Goal: Task Accomplishment & Management: Use online tool/utility

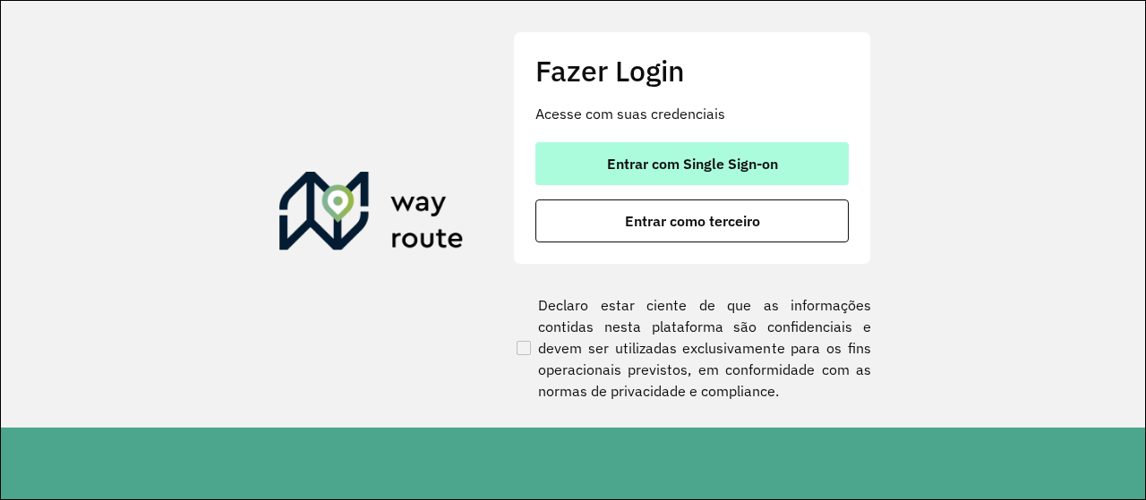
click at [673, 158] on span "Entrar com Single Sign-on" at bounding box center [692, 164] width 171 height 14
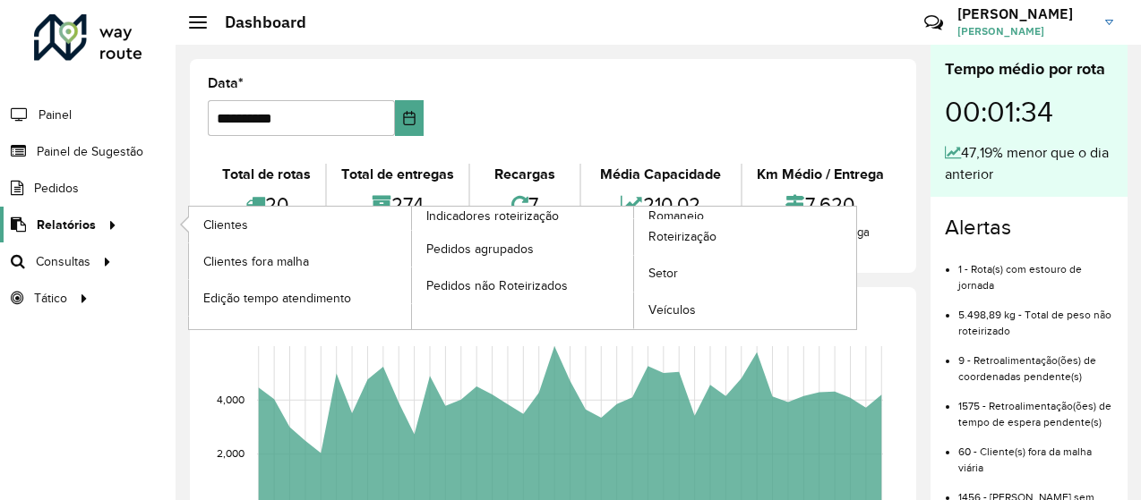
click at [58, 223] on span "Relatórios" at bounding box center [66, 225] width 59 height 19
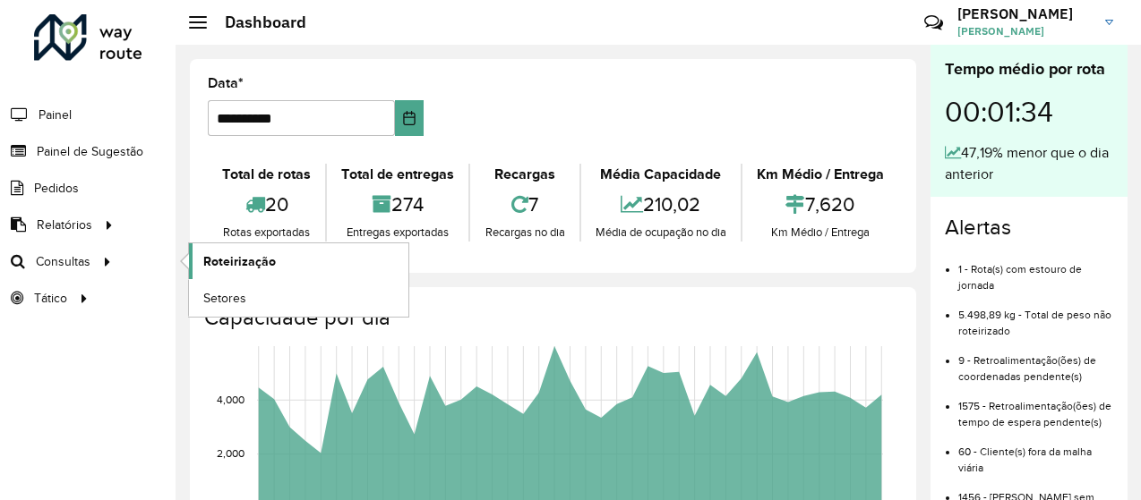
click at [220, 253] on span "Roteirização" at bounding box center [239, 261] width 73 height 19
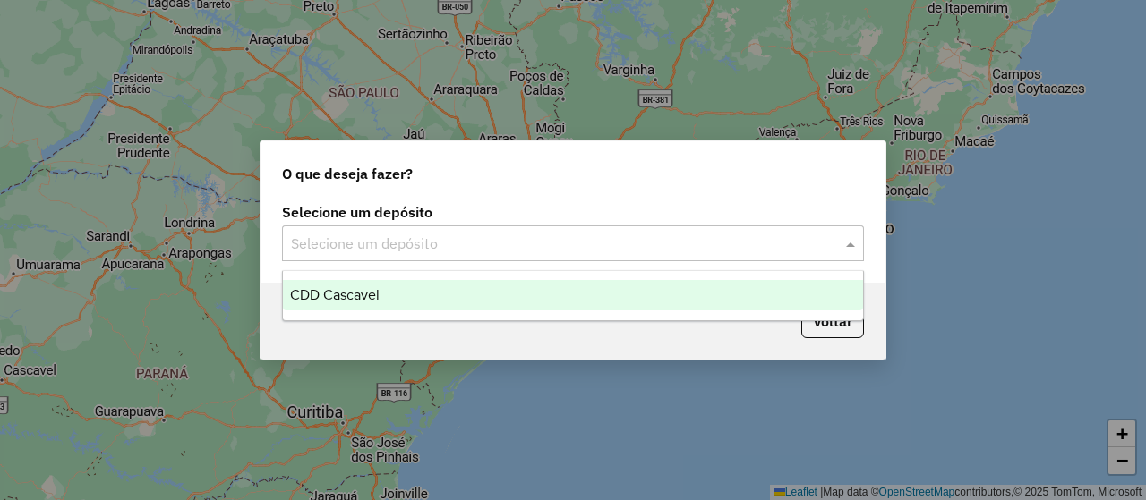
click at [412, 230] on div "Selecione um depósito" at bounding box center [573, 244] width 582 height 36
click at [364, 282] on div "CDD Cascavel" at bounding box center [572, 295] width 579 height 30
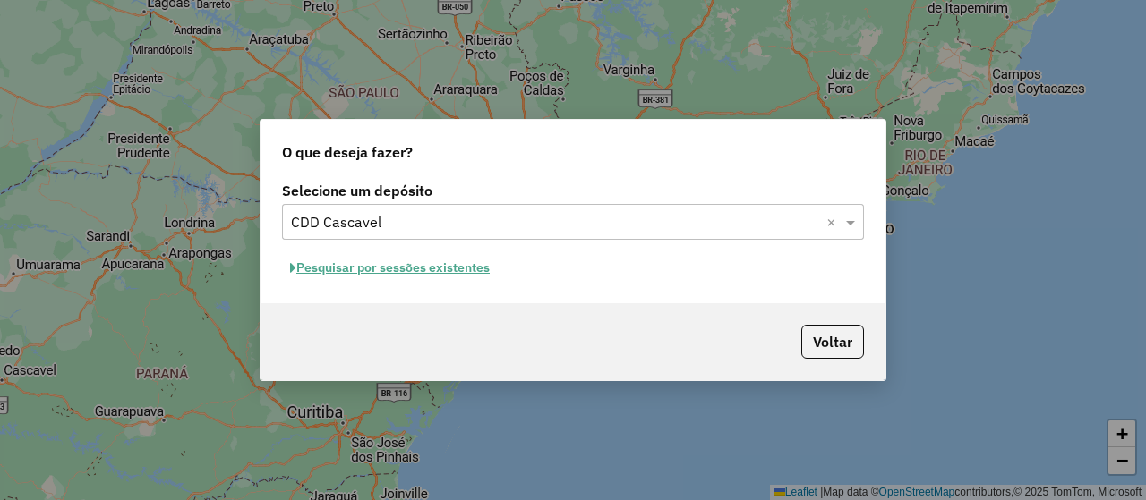
click at [368, 266] on button "Pesquisar por sessões existentes" at bounding box center [390, 268] width 216 height 28
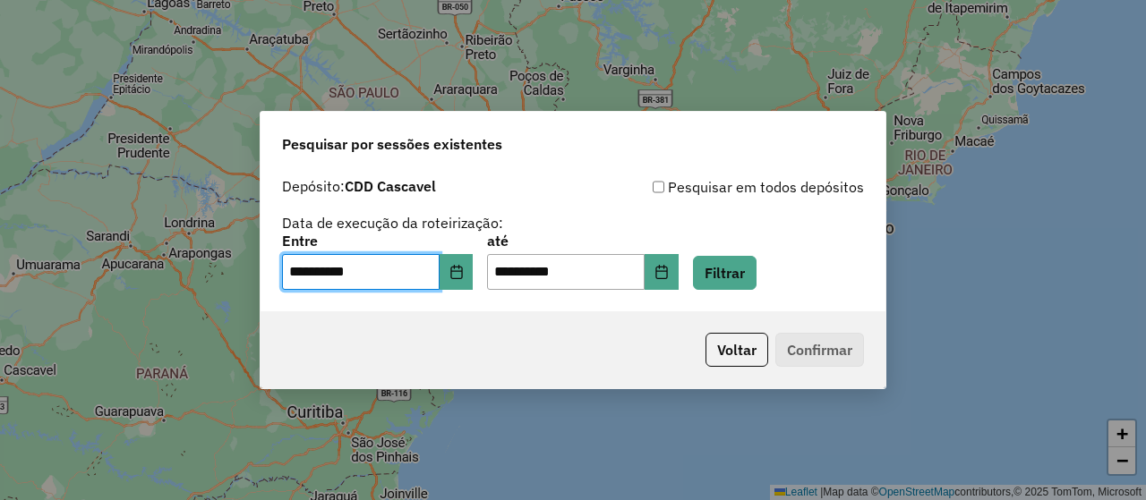
click at [368, 266] on input "**********" at bounding box center [361, 272] width 158 height 36
click at [757, 281] on button "Filtrar" at bounding box center [725, 273] width 64 height 34
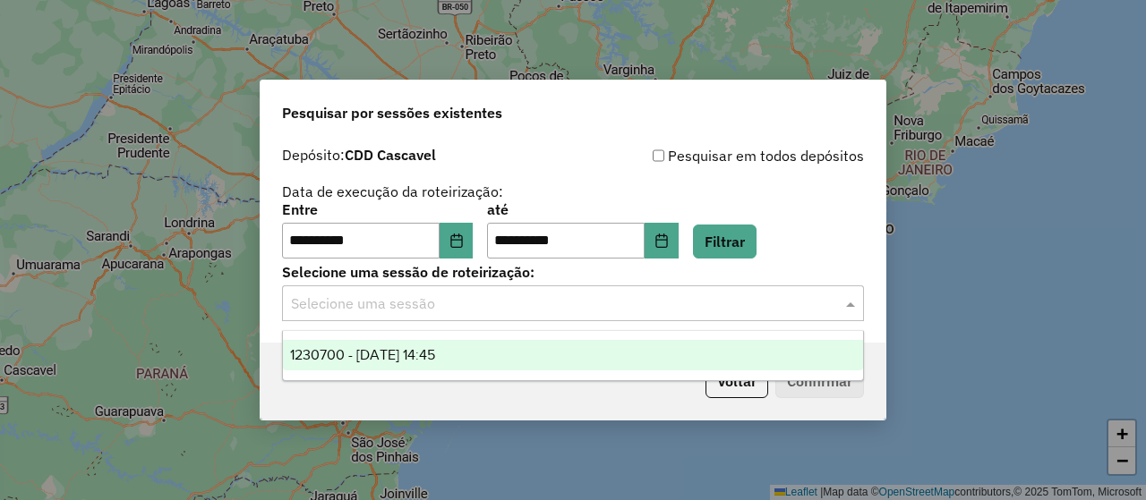
click at [440, 294] on input "text" at bounding box center [555, 304] width 528 height 21
click at [406, 348] on span "1230700 - 18/08/2025 14:45" at bounding box center [362, 354] width 145 height 15
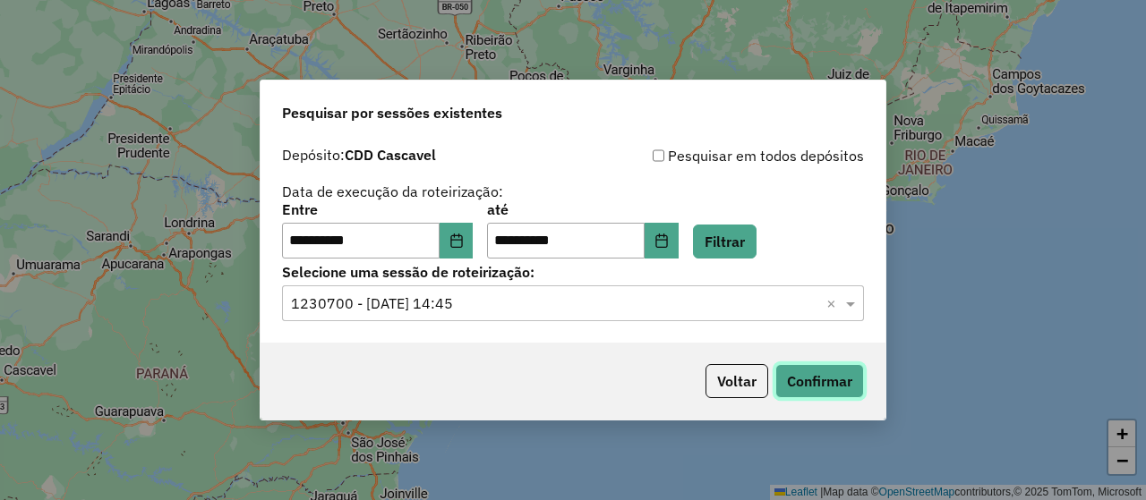
click at [817, 388] on button "Confirmar" at bounding box center [819, 381] width 89 height 34
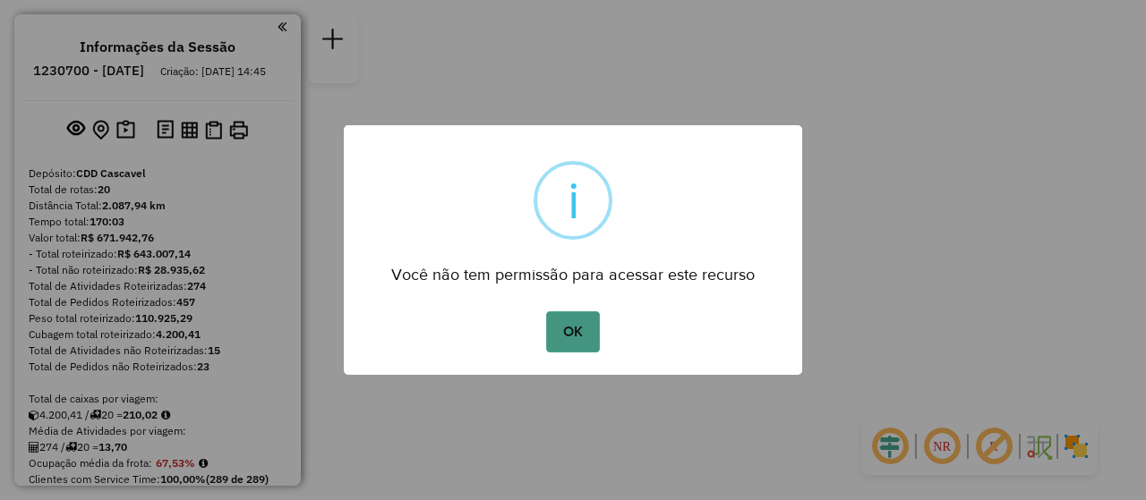
click at [573, 335] on button "OK" at bounding box center [572, 332] width 53 height 41
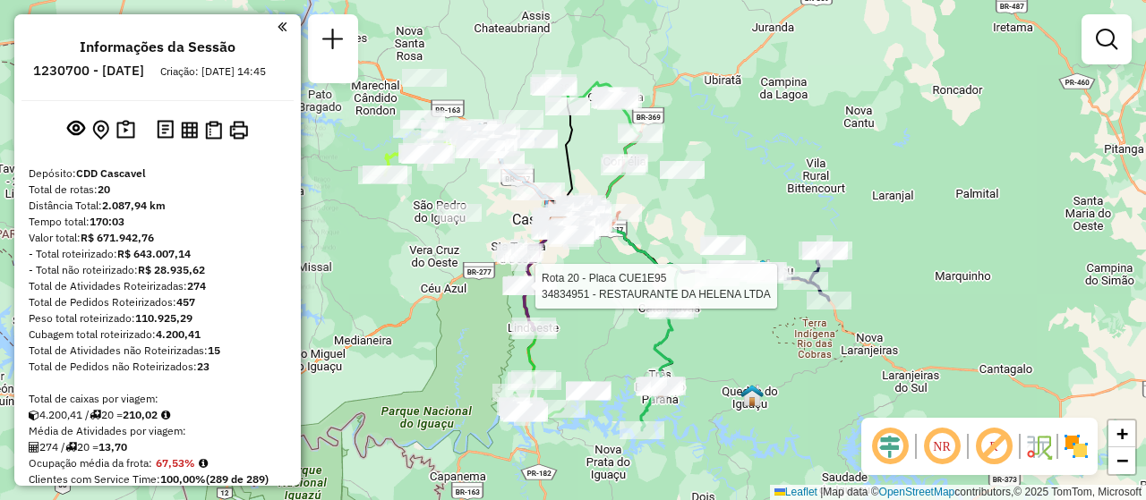
select select "**********"
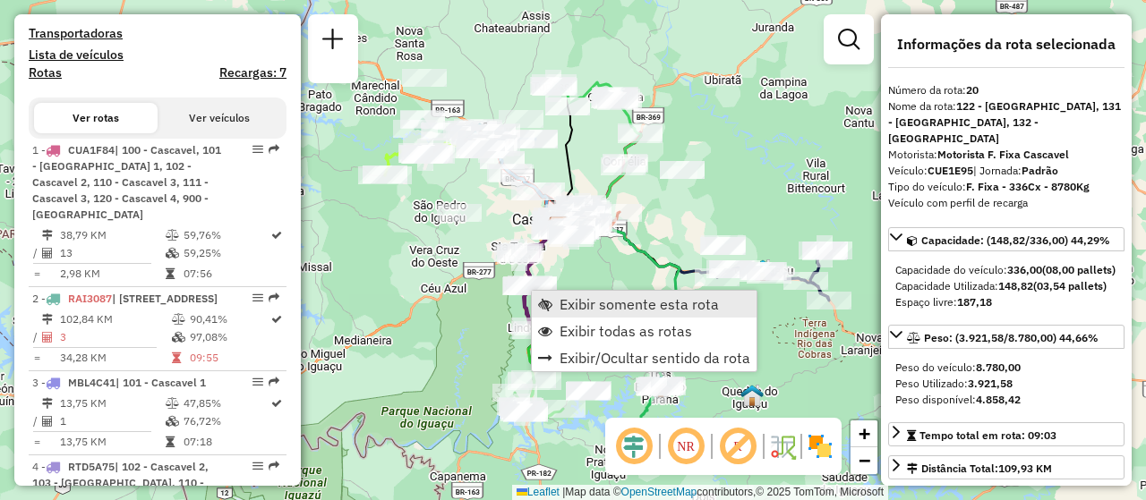
scroll to position [2765, 0]
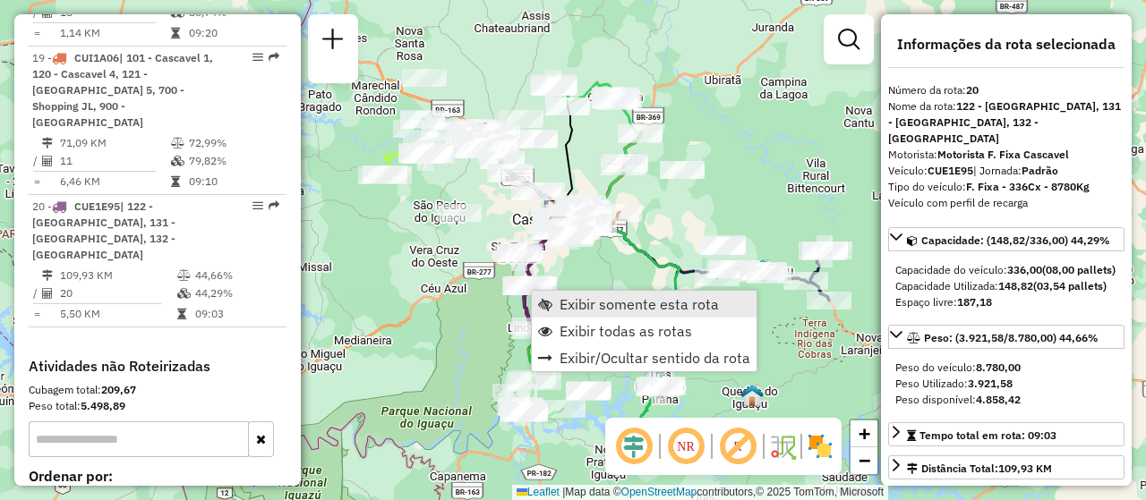
click at [620, 306] on span "Exibir somente esta rota" at bounding box center [639, 304] width 159 height 14
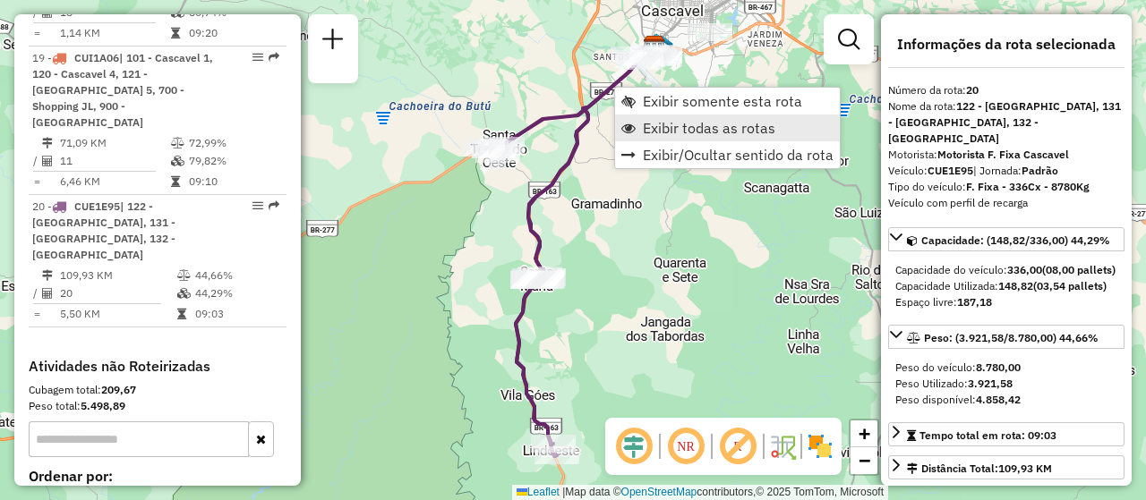
click at [697, 123] on span "Exibir todas as rotas" at bounding box center [709, 128] width 133 height 14
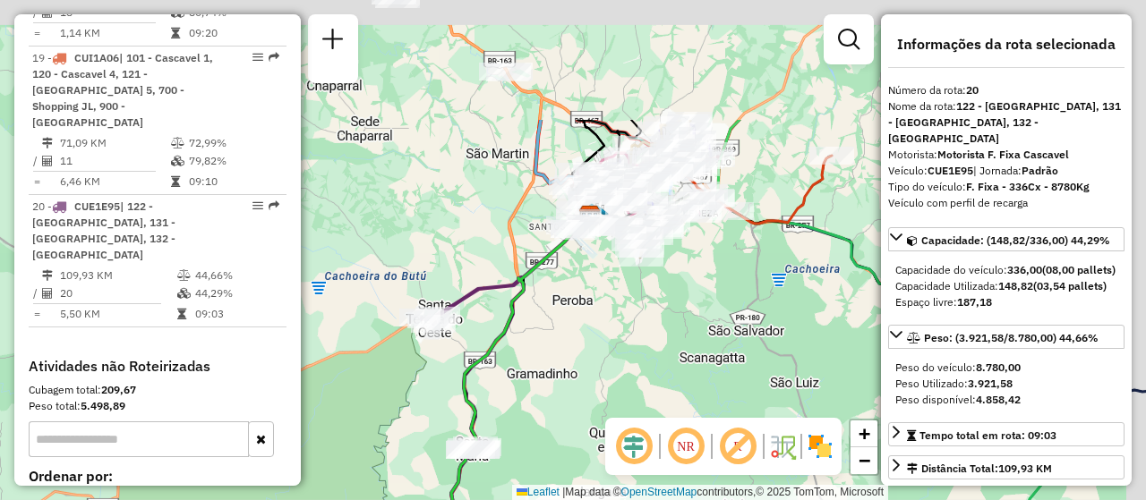
drag, startPoint x: 761, startPoint y: 62, endPoint x: 686, endPoint y: 239, distance: 192.6
click at [695, 237] on div "Janela de atendimento Grade de atendimento Capacidade Transportadoras Veículos …" at bounding box center [573, 250] width 1146 height 500
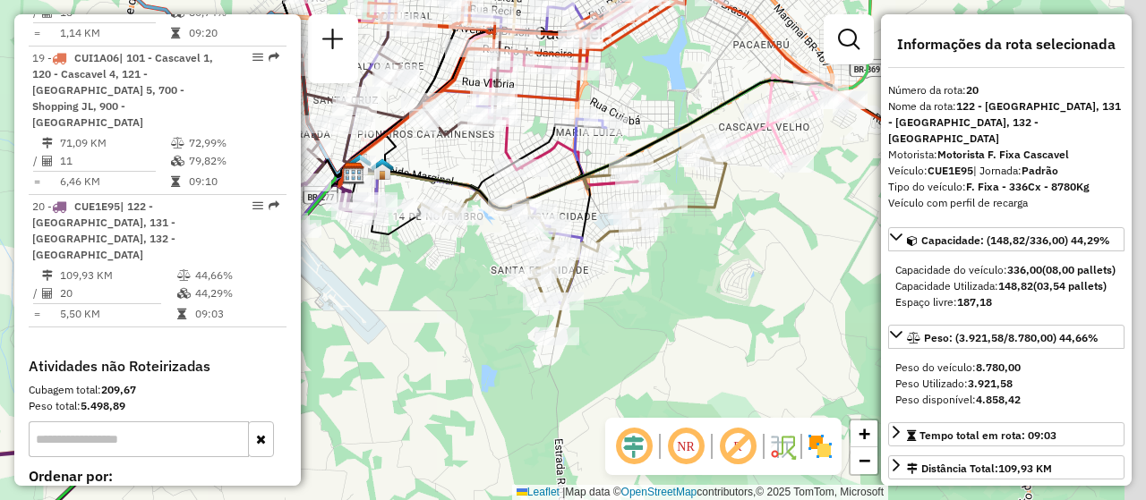
drag, startPoint x: 752, startPoint y: 257, endPoint x: 465, endPoint y: 229, distance: 288.7
click at [472, 230] on div "Janela de atendimento Grade de atendimento Capacidade Transportadoras Veículos …" at bounding box center [573, 250] width 1146 height 500
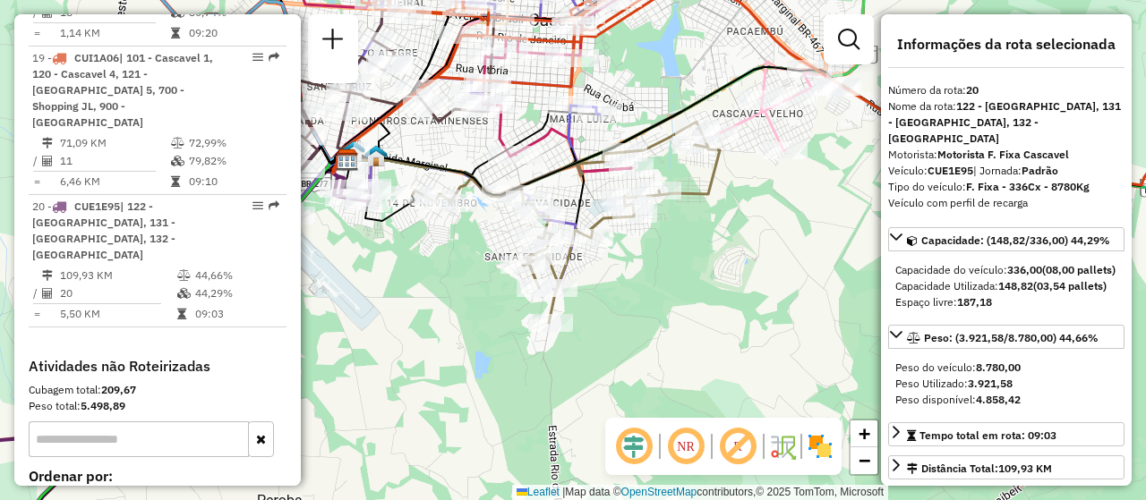
drag, startPoint x: 417, startPoint y: 266, endPoint x: 437, endPoint y: 269, distance: 19.9
click at [437, 269] on div "Janela de atendimento Grade de atendimento Capacidade Transportadoras Veículos …" at bounding box center [573, 250] width 1146 height 500
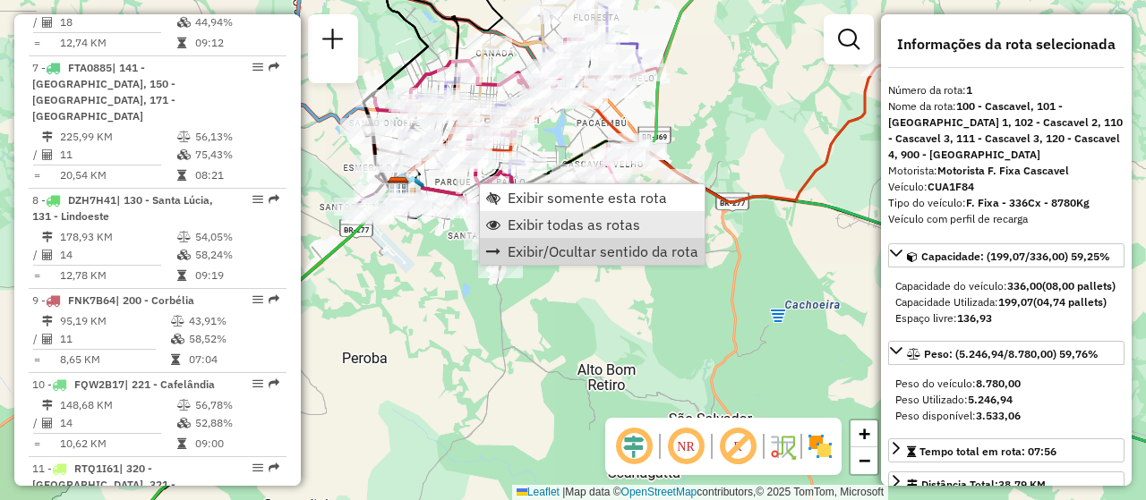
scroll to position [701, 0]
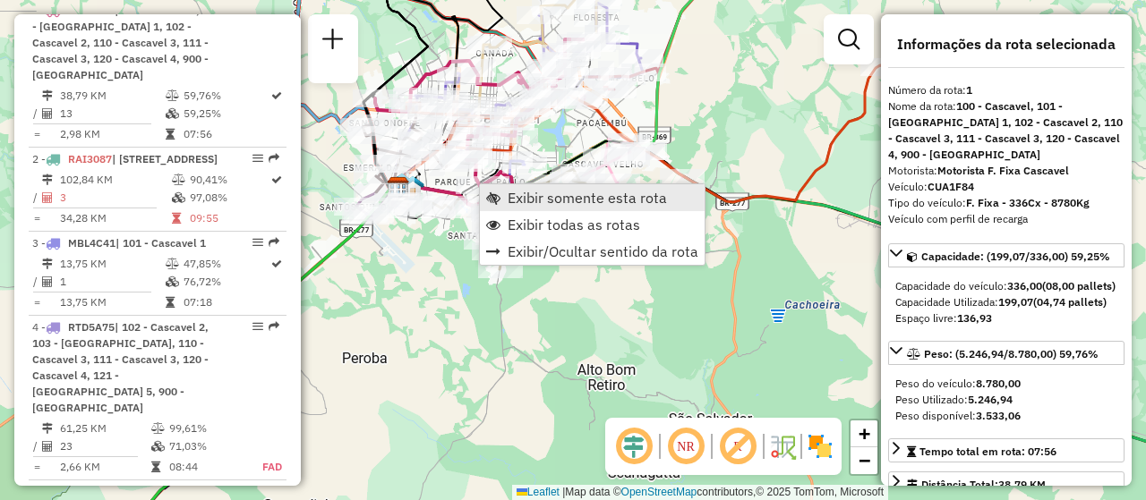
click at [563, 205] on span "Exibir somente esta rota" at bounding box center [587, 198] width 159 height 14
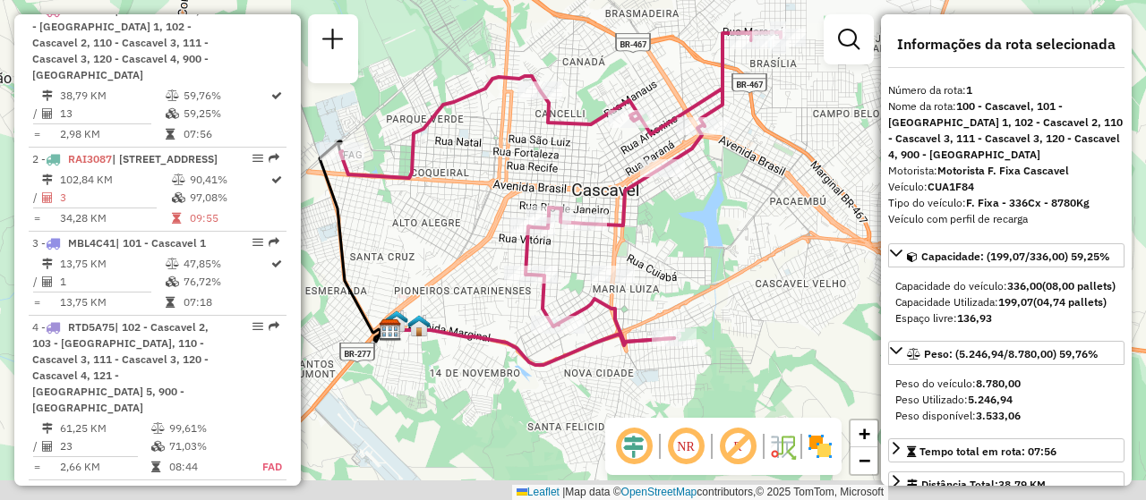
drag, startPoint x: 703, startPoint y: 324, endPoint x: 666, endPoint y: 262, distance: 71.9
click at [676, 265] on div "Janela de atendimento Grade de atendimento Capacidade Transportadoras Veículos …" at bounding box center [573, 250] width 1146 height 500
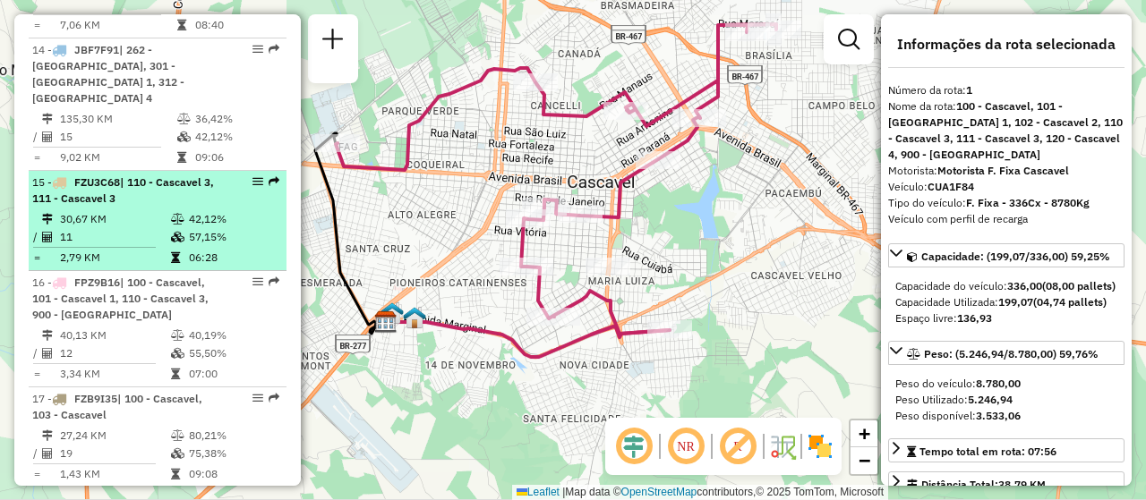
scroll to position [2313, 0]
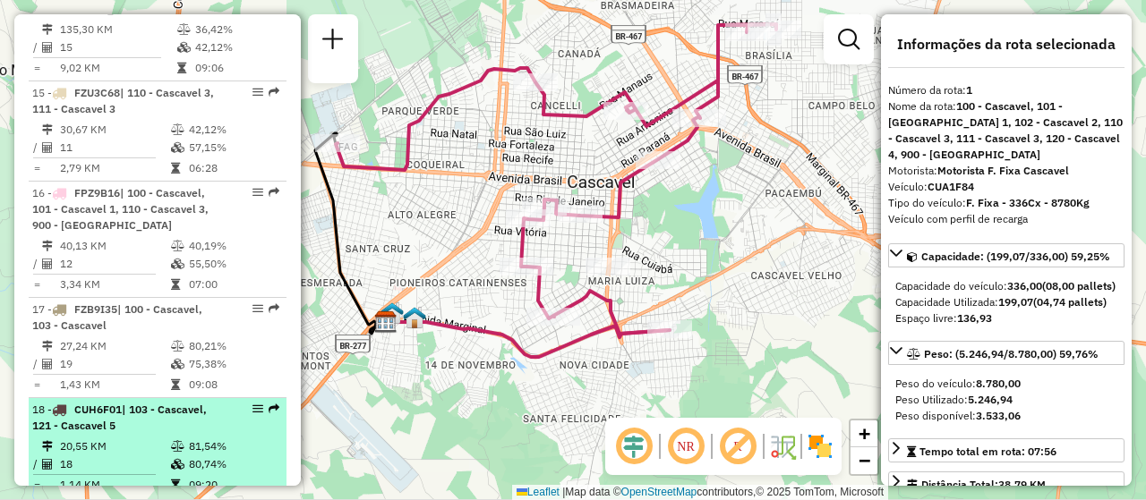
click at [112, 403] on span "| 103 - Cascavel, 121 - Cascavel 5" at bounding box center [119, 418] width 175 height 30
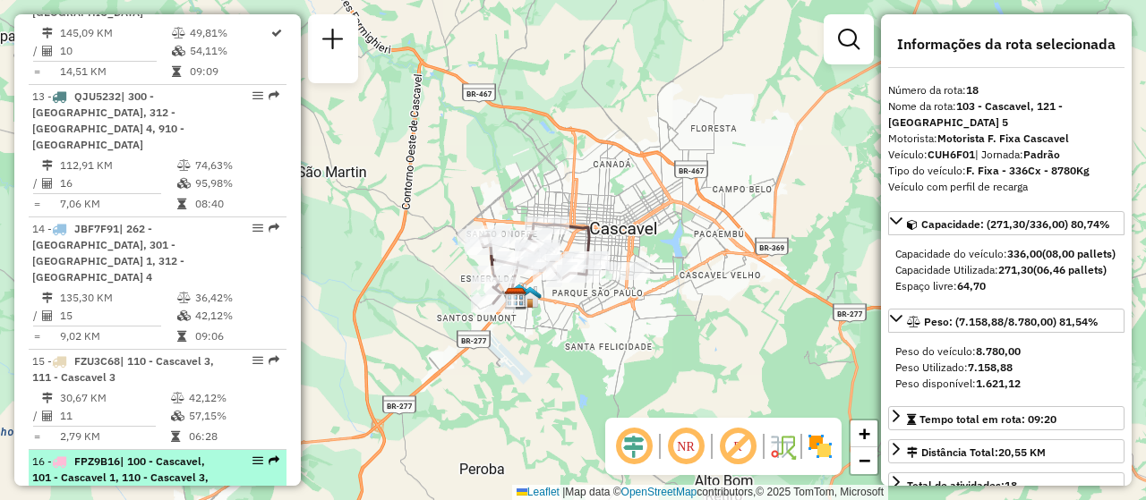
scroll to position [2134, 0]
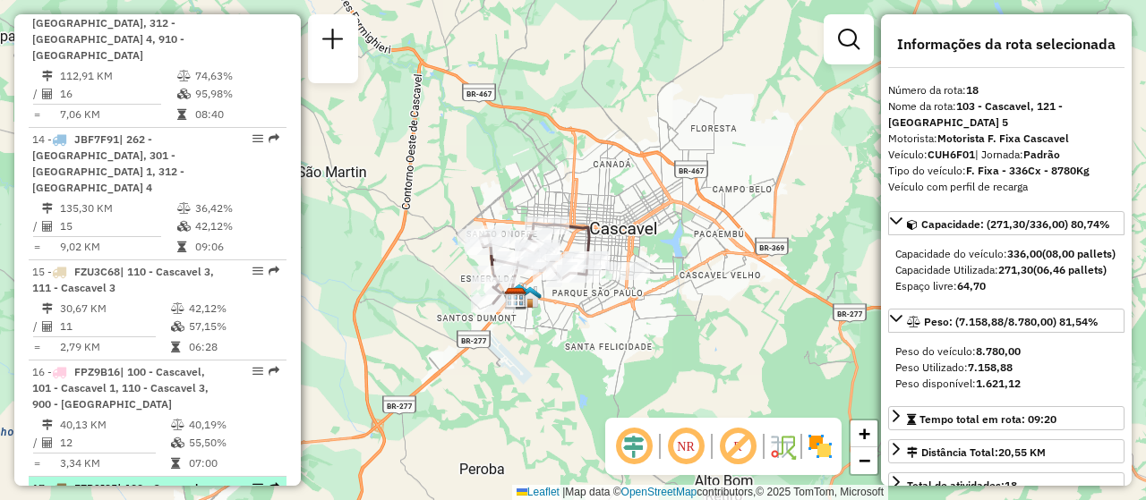
click at [95, 482] on span "| 100 - Cascavel, 103 - Cascavel" at bounding box center [117, 497] width 170 height 30
